Goal: Navigation & Orientation: Find specific page/section

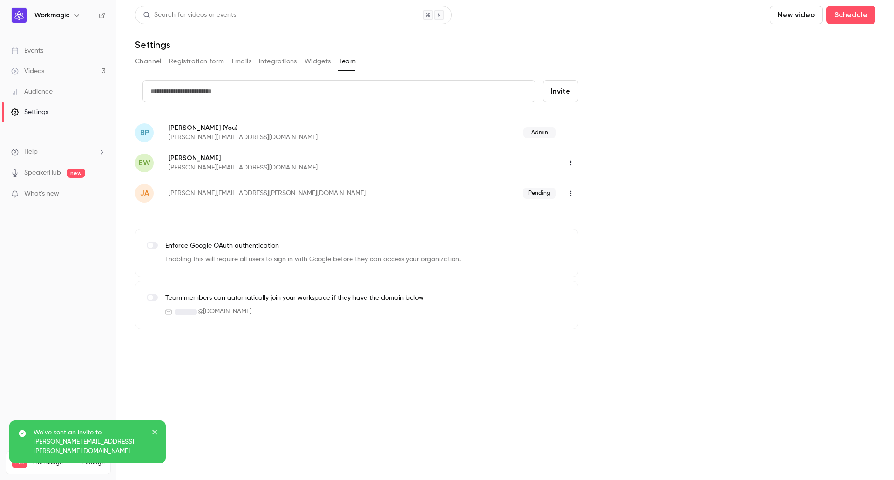
click at [659, 74] on div "Search for videos or events New video Schedule Settings Channel Registration fo…" at bounding box center [505, 168] width 741 height 324
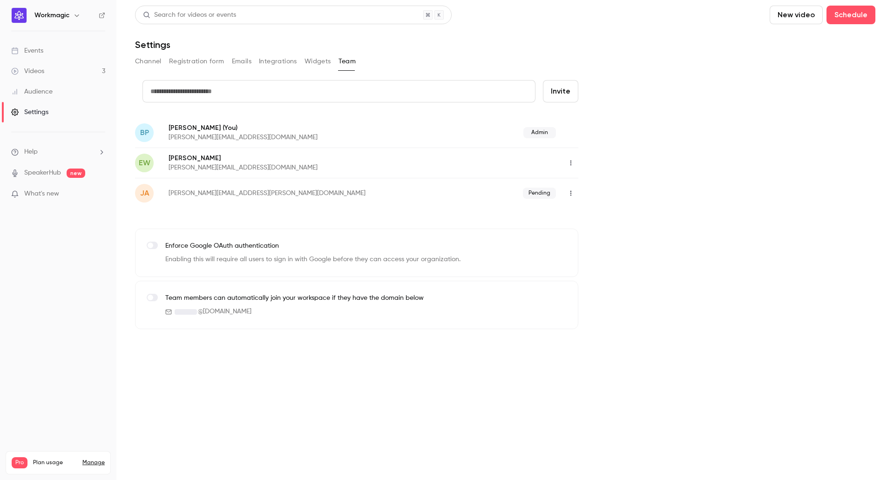
click at [68, 191] on p "What's new" at bounding box center [50, 194] width 79 height 10
click at [661, 143] on div at bounding box center [447, 240] width 894 height 480
click at [71, 49] on link "Events" at bounding box center [58, 51] width 116 height 20
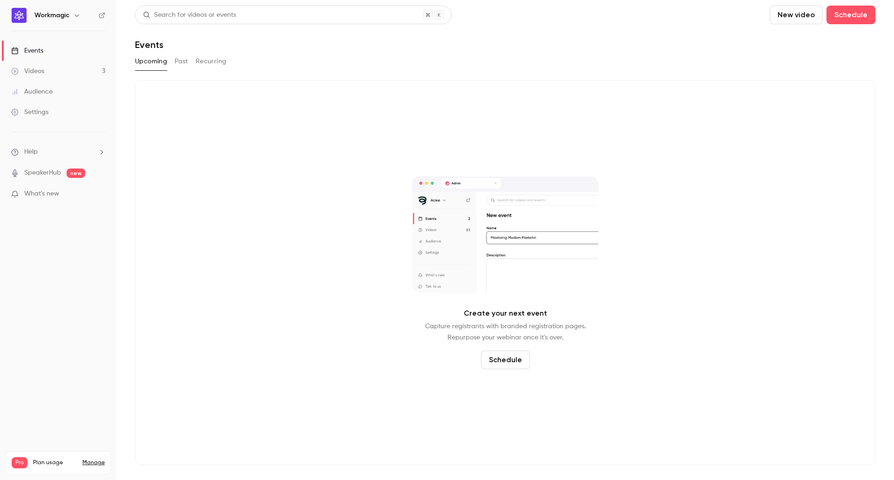
click at [65, 51] on link "Events" at bounding box center [58, 51] width 116 height 20
click at [71, 72] on link "Videos 3" at bounding box center [58, 71] width 116 height 20
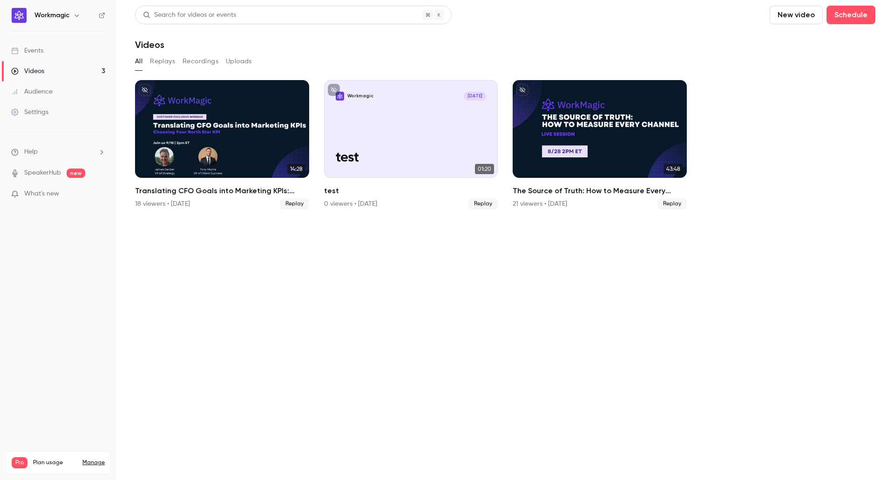
click at [54, 51] on link "Events" at bounding box center [58, 51] width 116 height 20
